Goal: Use online tool/utility: Utilize a website feature to perform a specific function

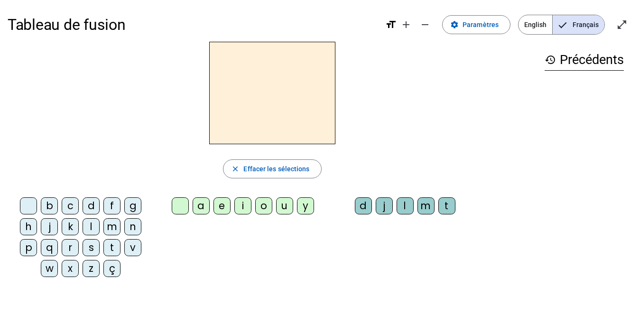
click at [244, 202] on div "i" at bounding box center [242, 205] width 17 height 17
click at [405, 207] on div "l" at bounding box center [405, 205] width 17 height 17
click at [115, 230] on div "m" at bounding box center [111, 226] width 17 height 17
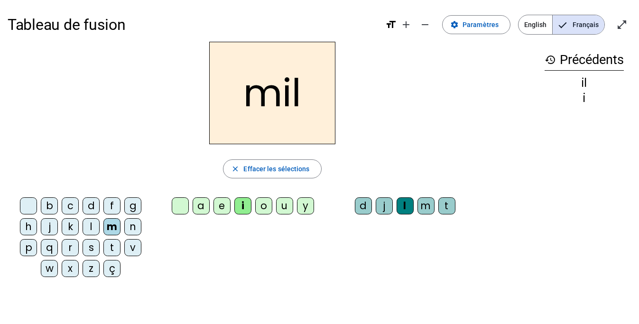
click at [197, 205] on div "a" at bounding box center [201, 205] width 17 height 17
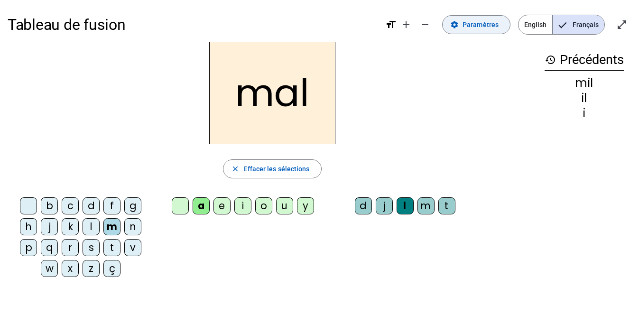
click at [476, 28] on span "Paramètres" at bounding box center [481, 24] width 36 height 11
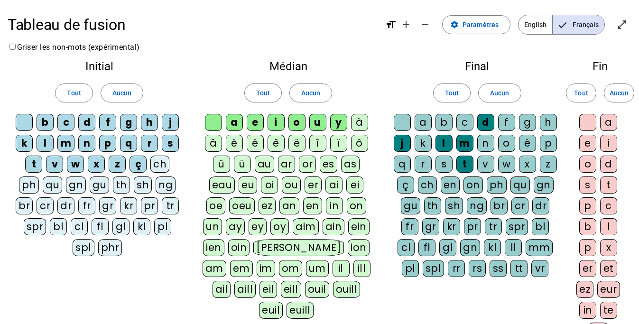
click at [406, 121] on div at bounding box center [402, 122] width 17 height 17
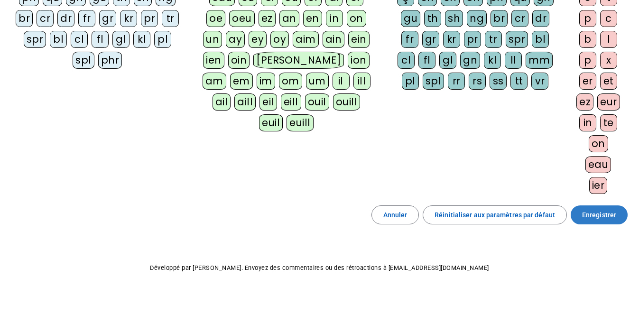
click at [590, 216] on span "Enregistrer" at bounding box center [599, 214] width 34 height 11
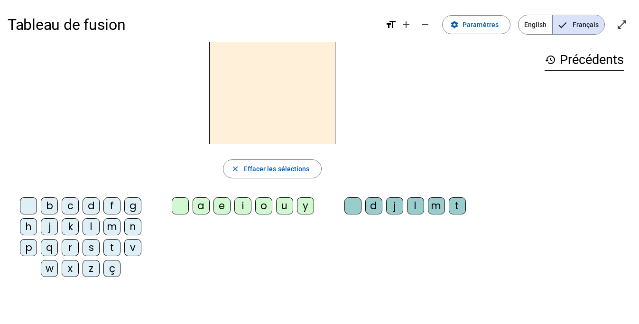
click at [106, 226] on div "m" at bounding box center [111, 226] width 17 height 17
click at [200, 208] on div "a" at bounding box center [201, 205] width 17 height 17
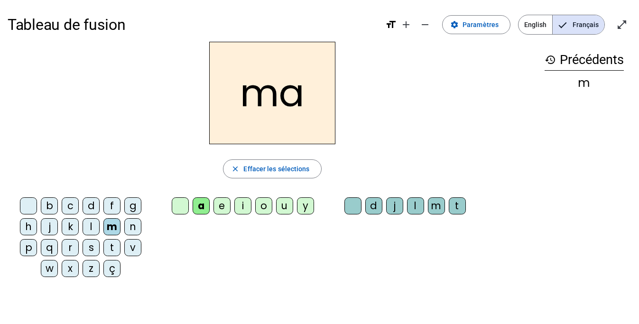
click at [417, 204] on div "l" at bounding box center [415, 205] width 17 height 17
click at [348, 206] on div at bounding box center [353, 205] width 17 height 17
click at [97, 225] on div "l" at bounding box center [91, 226] width 17 height 17
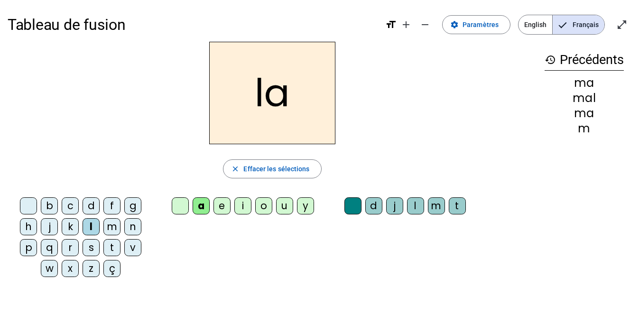
click at [223, 213] on div "e" at bounding box center [222, 205] width 17 height 17
click at [136, 231] on div "n" at bounding box center [132, 226] width 17 height 17
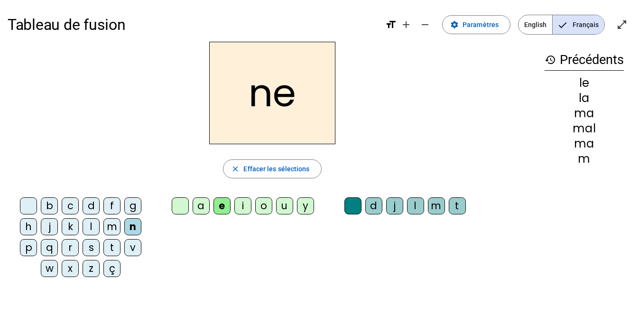
click at [50, 270] on div "w" at bounding box center [49, 268] width 17 height 17
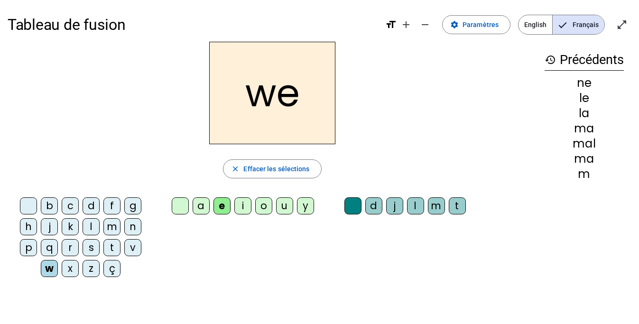
click at [89, 227] on div "l" at bounding box center [91, 226] width 17 height 17
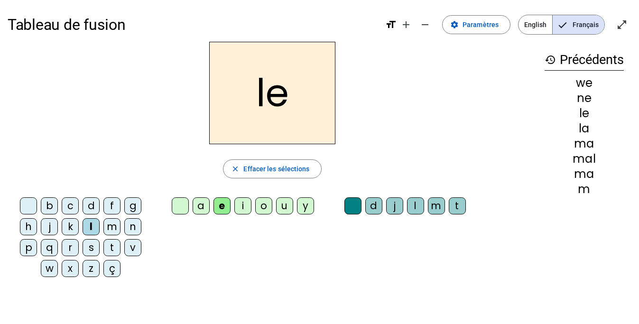
click at [88, 228] on div "l" at bounding box center [91, 226] width 17 height 17
click at [193, 205] on div "a" at bounding box center [201, 205] width 17 height 17
click at [283, 209] on div "u" at bounding box center [284, 205] width 17 height 17
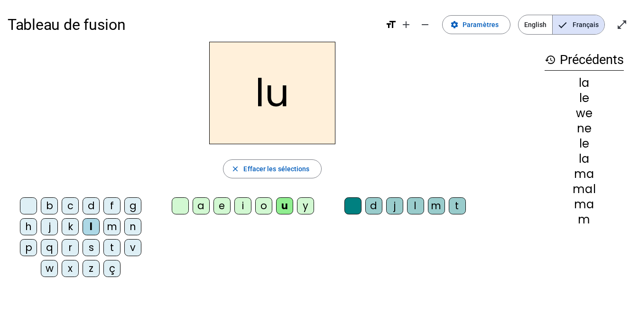
click at [88, 203] on div "d" at bounding box center [91, 205] width 17 height 17
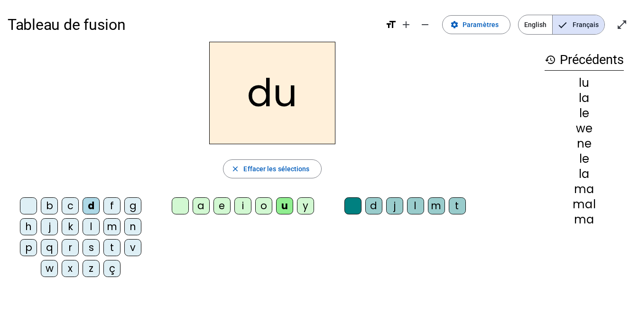
click at [112, 251] on div "t" at bounding box center [111, 247] width 17 height 17
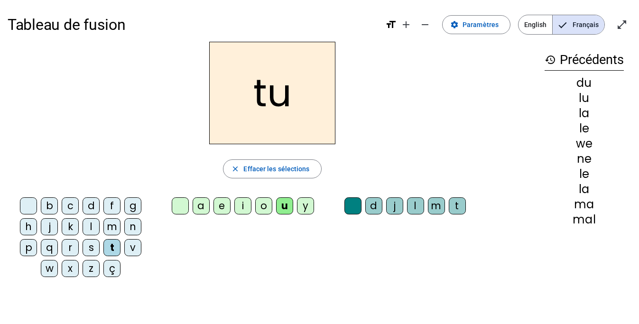
click at [223, 206] on div "e" at bounding box center [222, 205] width 17 height 17
click at [94, 208] on div "d" at bounding box center [91, 205] width 17 height 17
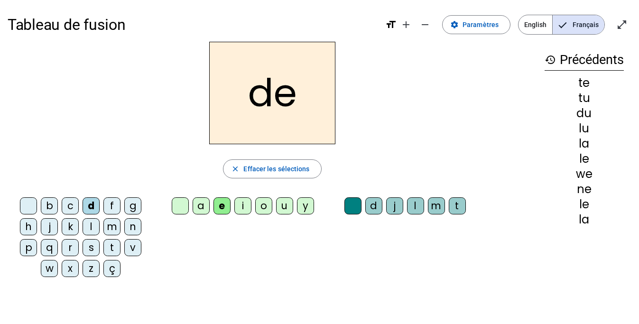
click at [53, 228] on div "j" at bounding box center [49, 226] width 17 height 17
